Goal: Communication & Community: Answer question/provide support

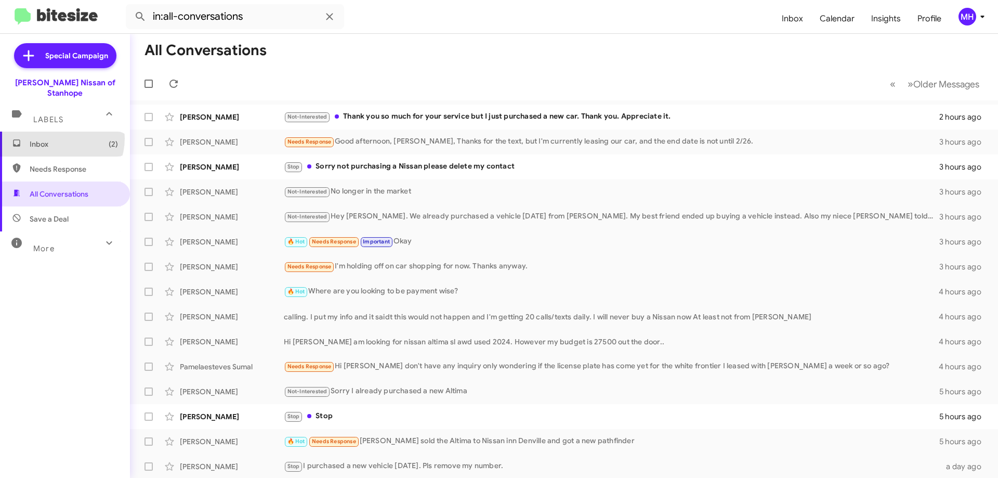
click at [56, 131] on span "Inbox (2)" at bounding box center [65, 143] width 130 height 25
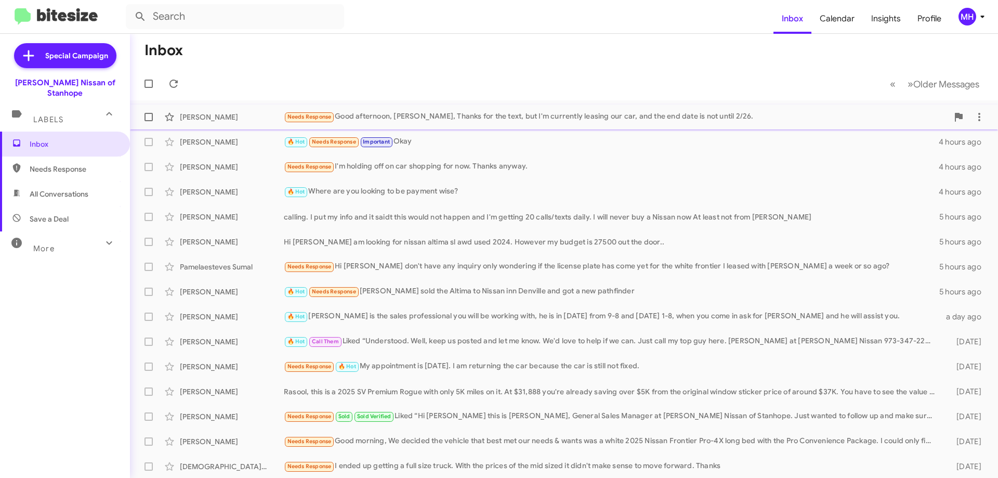
click at [437, 112] on div "Needs Response Good afternoon, [PERSON_NAME], Thanks for the text, but I'm curr…" at bounding box center [616, 117] width 664 height 12
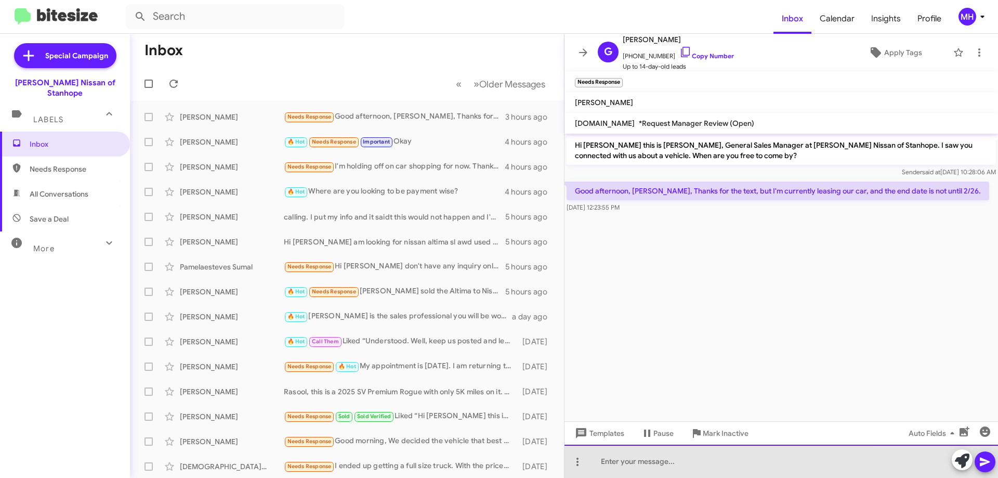
click at [606, 461] on div at bounding box center [780, 460] width 433 height 33
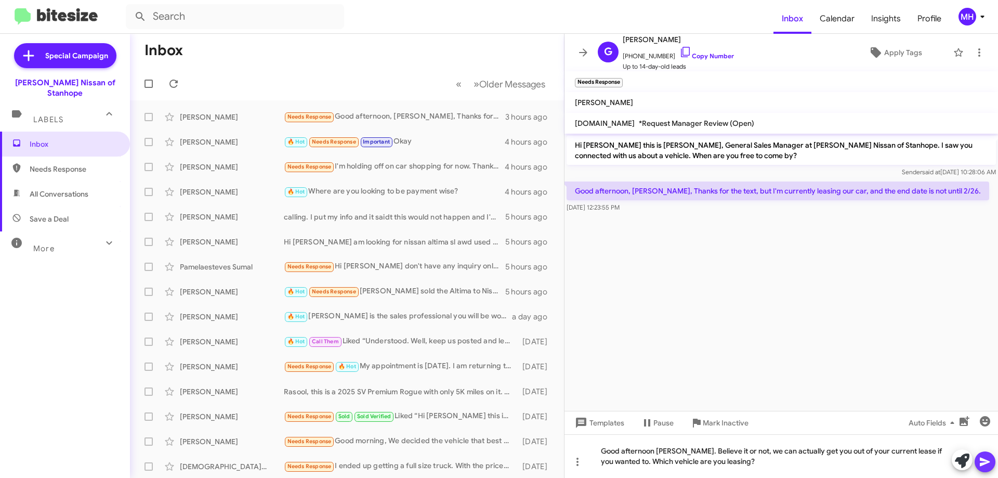
click at [983, 458] on icon at bounding box center [984, 461] width 10 height 9
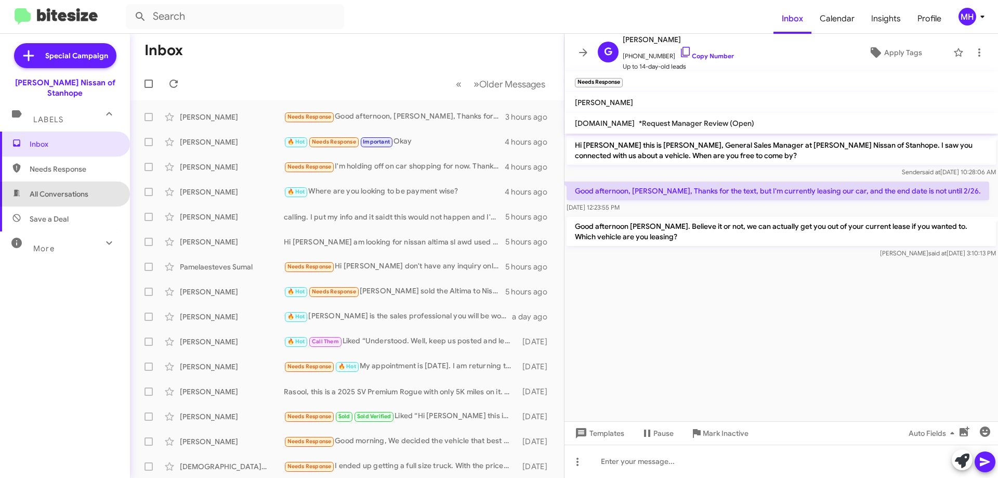
click at [96, 184] on span "All Conversations" at bounding box center [65, 193] width 130 height 25
type input "in:all-conversations"
